Goal: Information Seeking & Learning: Understand process/instructions

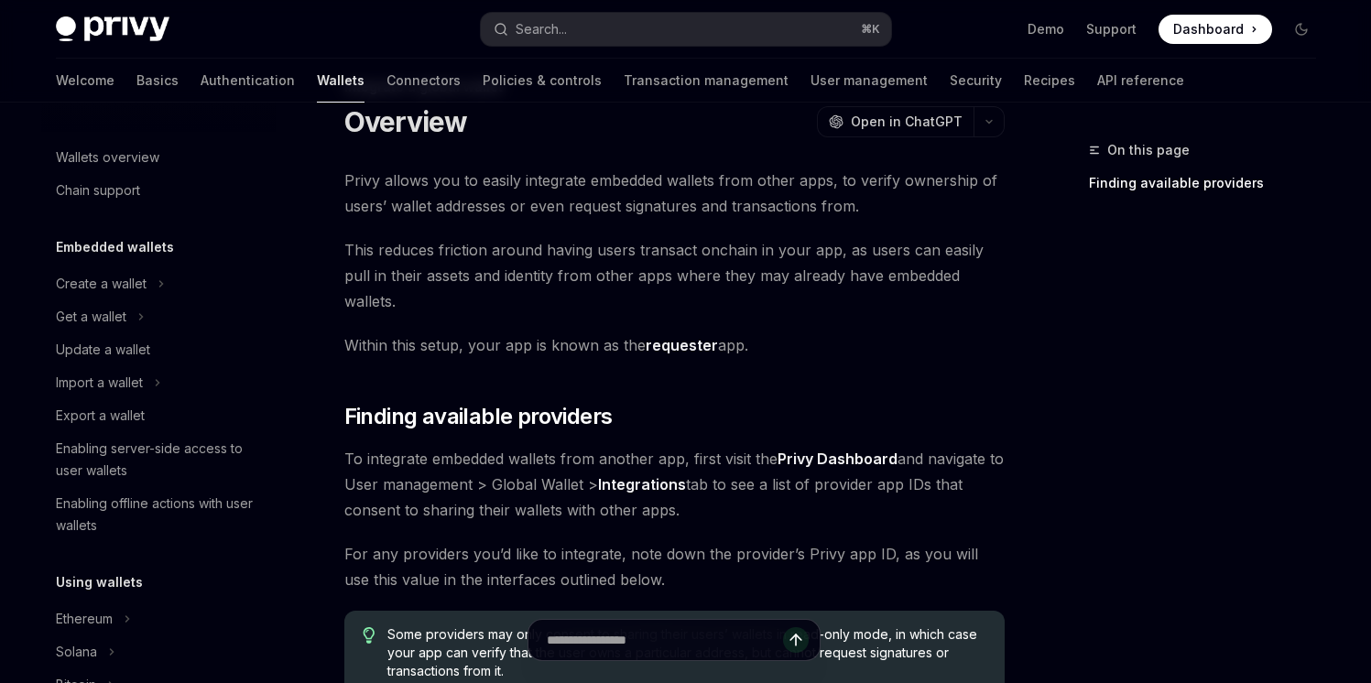
scroll to position [1187, 0]
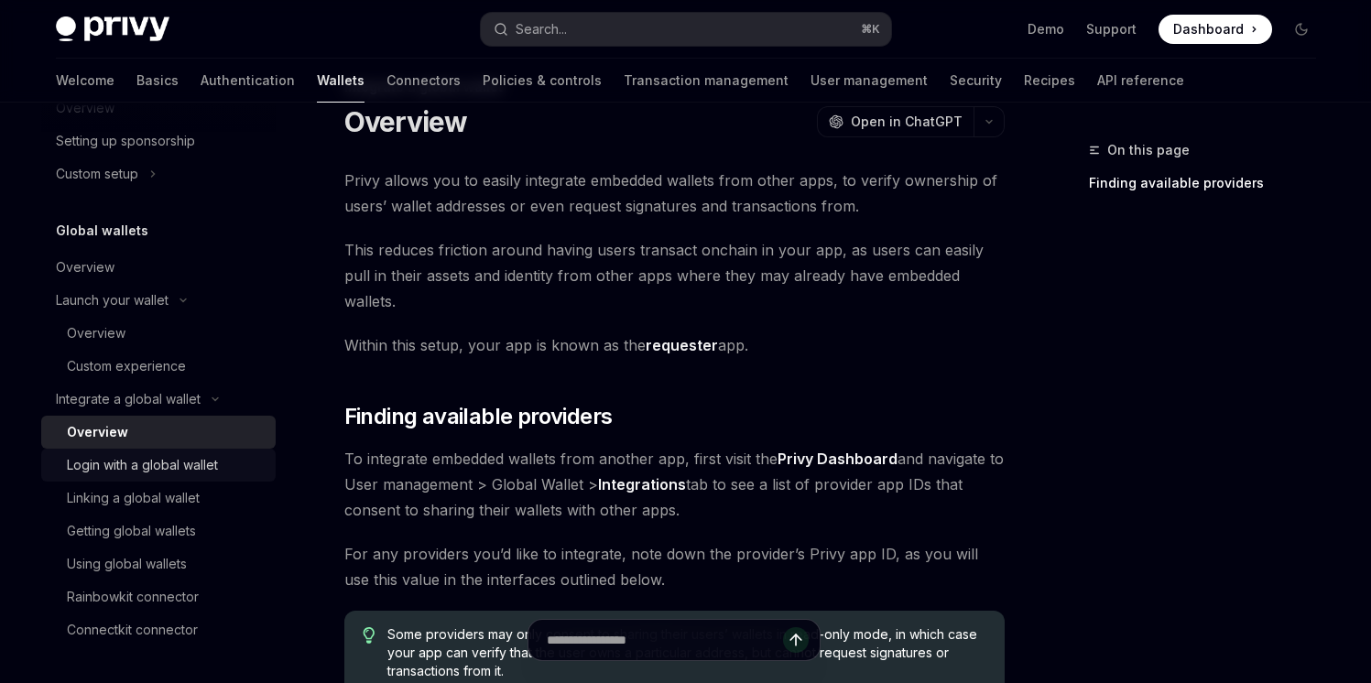
click at [180, 458] on div "Login with a global wallet" at bounding box center [142, 465] width 151 height 22
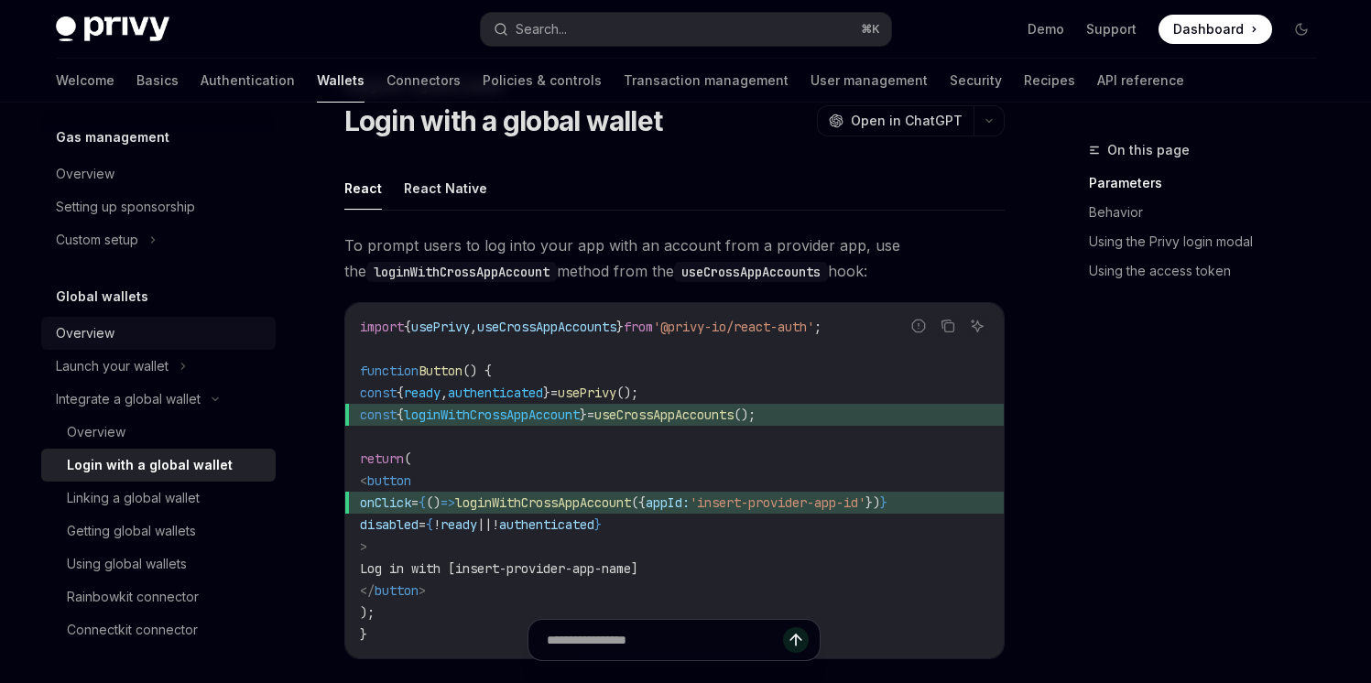
click at [105, 332] on div "Overview" at bounding box center [85, 333] width 59 height 22
type textarea "*"
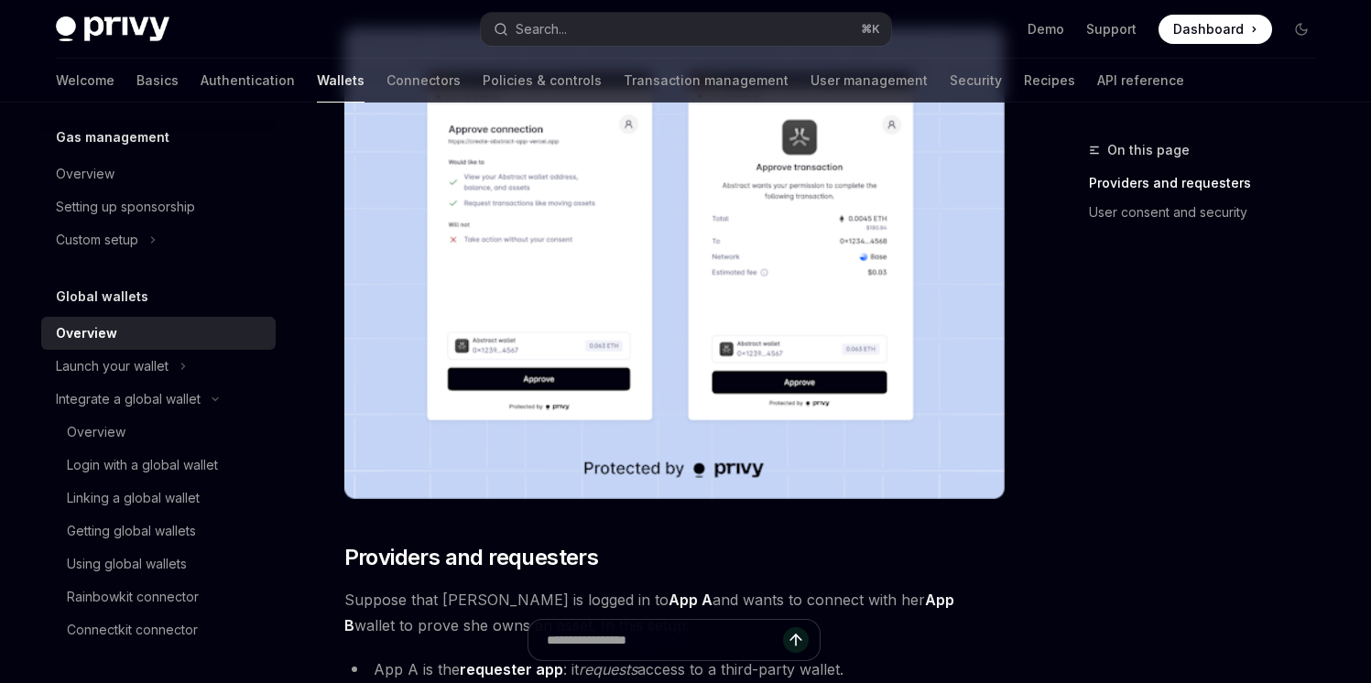
scroll to position [507, 0]
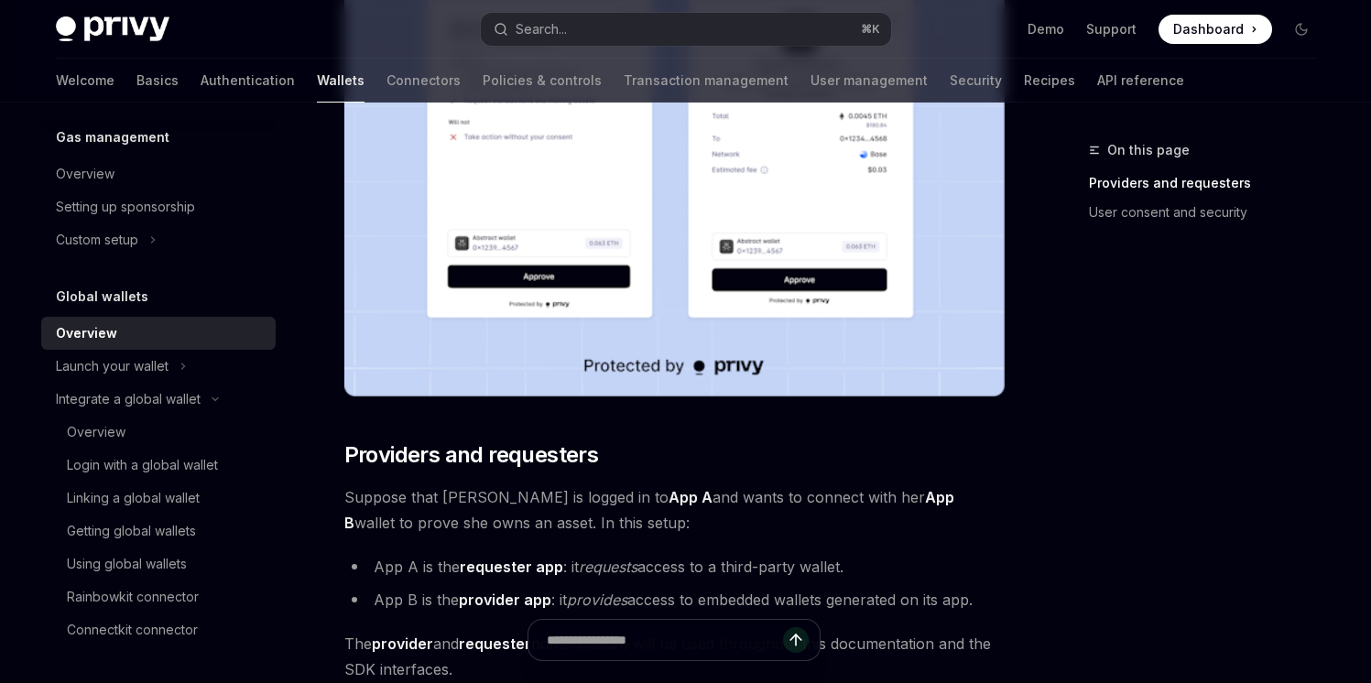
click at [659, 373] on img at bounding box center [674, 161] width 660 height 472
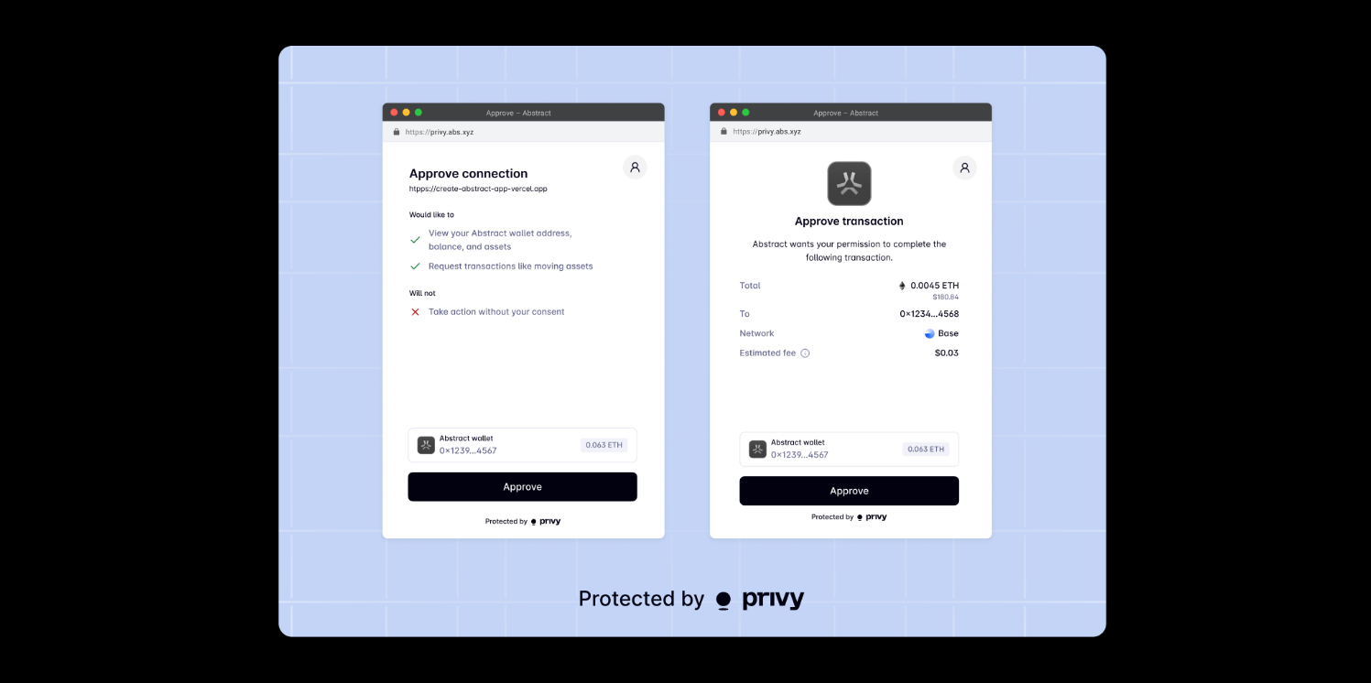
click at [1235, 457] on div at bounding box center [685, 341] width 1371 height 683
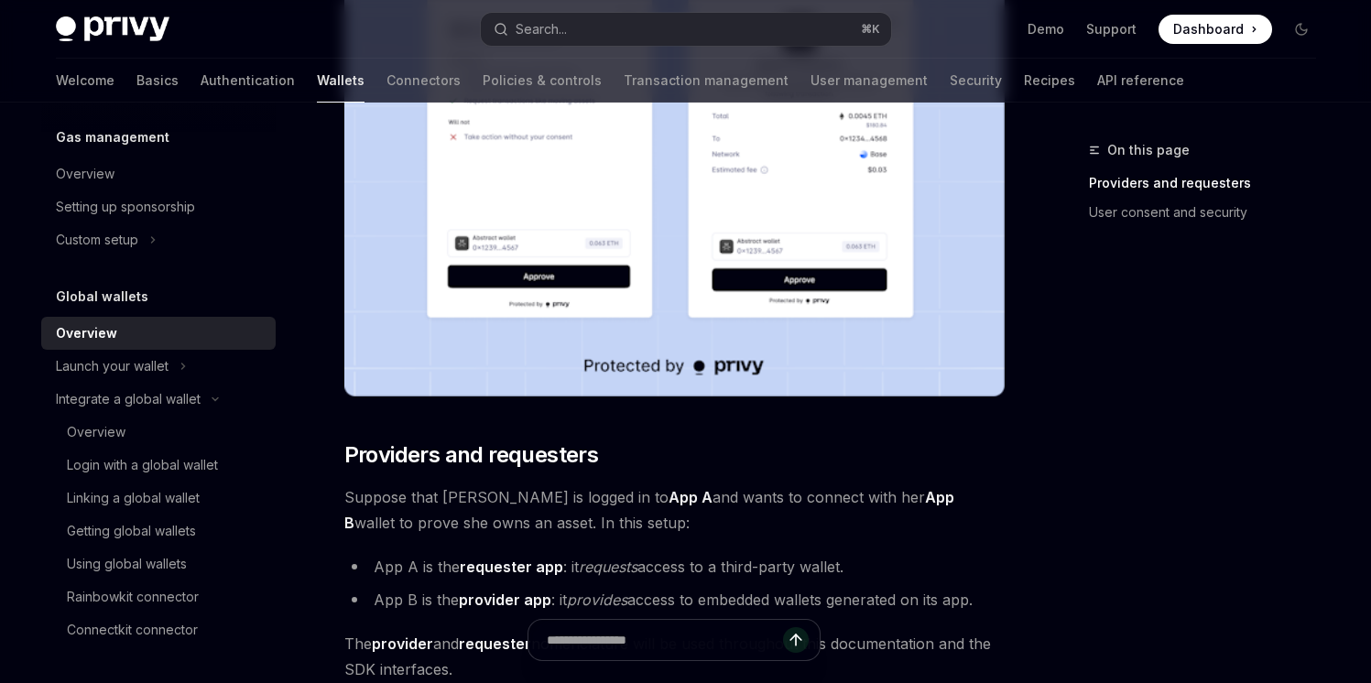
click at [891, 349] on img at bounding box center [674, 161] width 660 height 472
